Goal: Complete application form: Complete application form

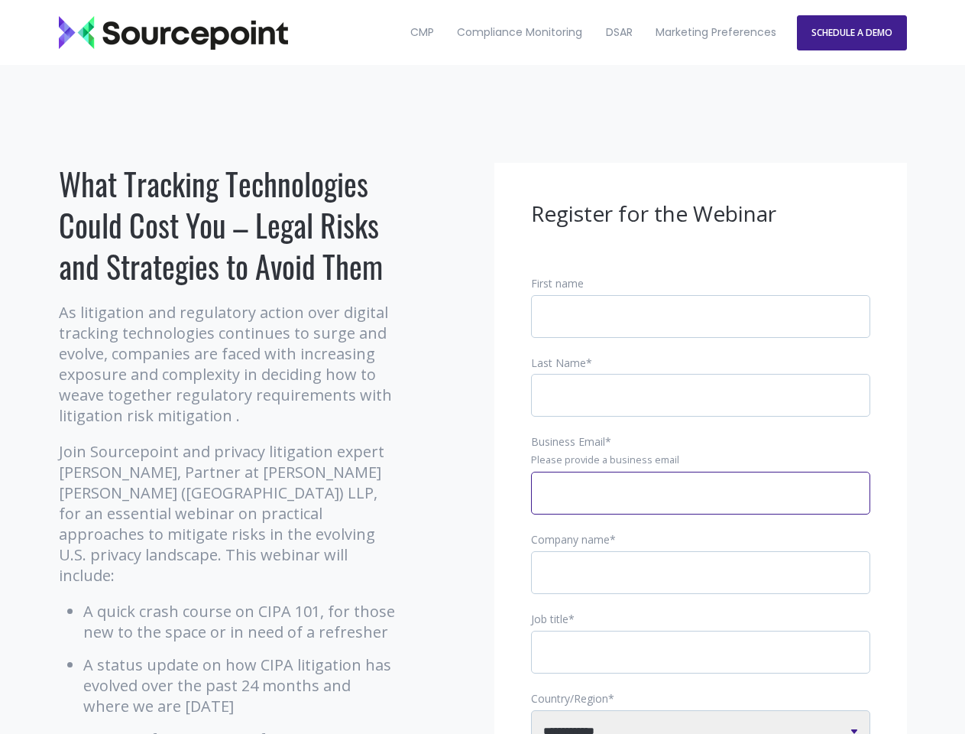
click at [701, 505] on input "Business Email *" at bounding box center [700, 493] width 339 height 43
